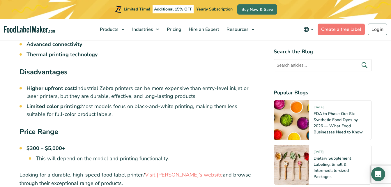
scroll to position [1135, 0]
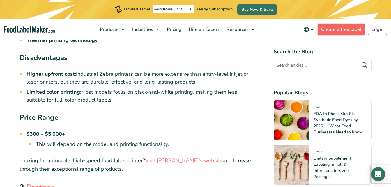
click at [324, 30] on link "Create a free label" at bounding box center [340, 30] width 47 height 12
